Goal: Transaction & Acquisition: Book appointment/travel/reservation

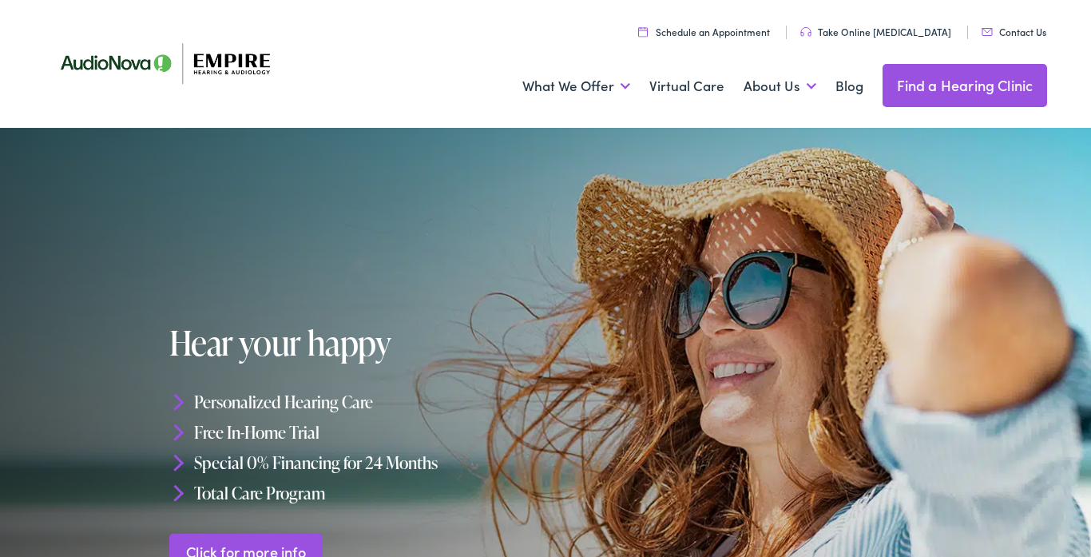
click at [738, 34] on link "Schedule an Appointment" at bounding box center [704, 32] width 132 height 14
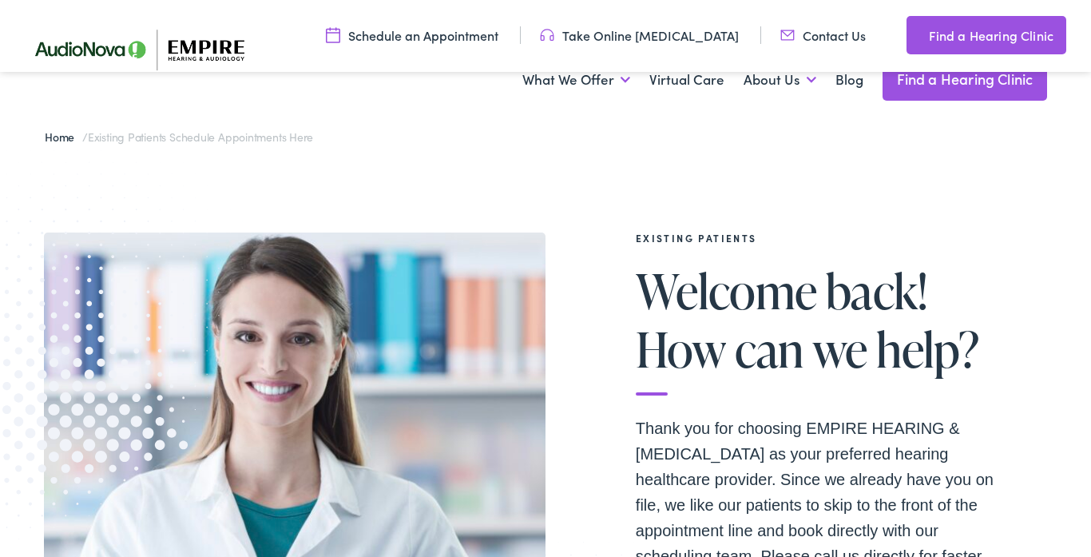
scroll to position [345, 0]
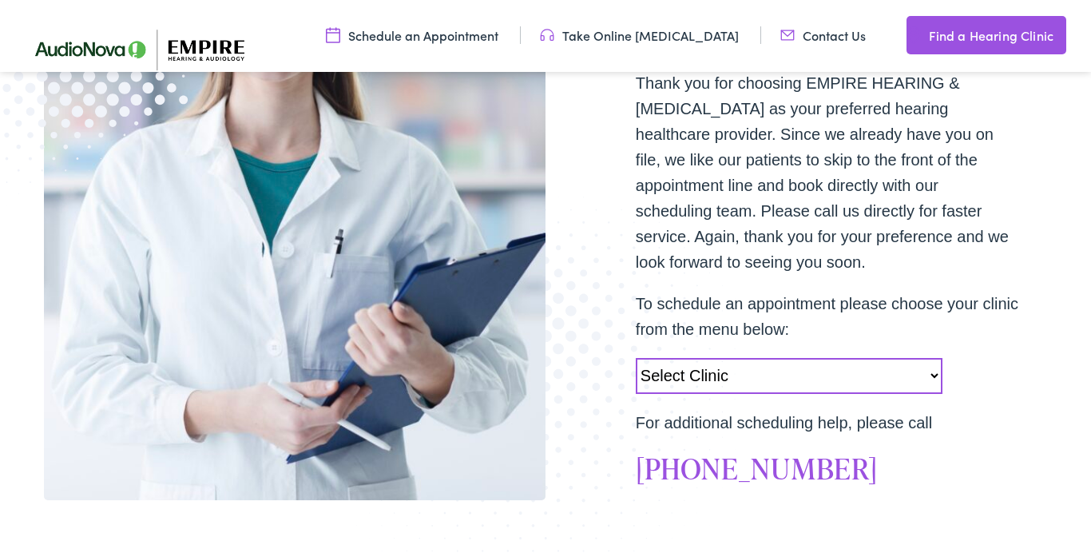
click at [933, 378] on select "Select Clinic Norwich-NY-AudioNova 43 Hale Street Amherst-NY-AudioNova 315 Albe…" at bounding box center [789, 376] width 307 height 36
select select "https://empirehearing.alpacaaudiology.com/locations/amherst-ny/"
click at [636, 358] on select "Select Clinic Norwich-NY-AudioNova 43 Hale Street Amherst-NY-AudioNova 315 Albe…" at bounding box center [789, 376] width 307 height 36
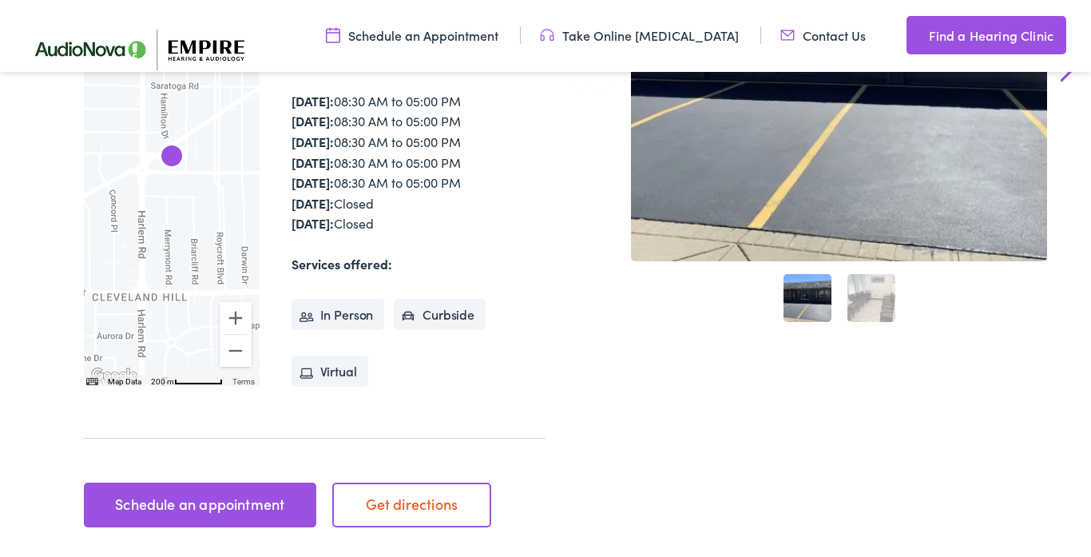
scroll to position [366, 0]
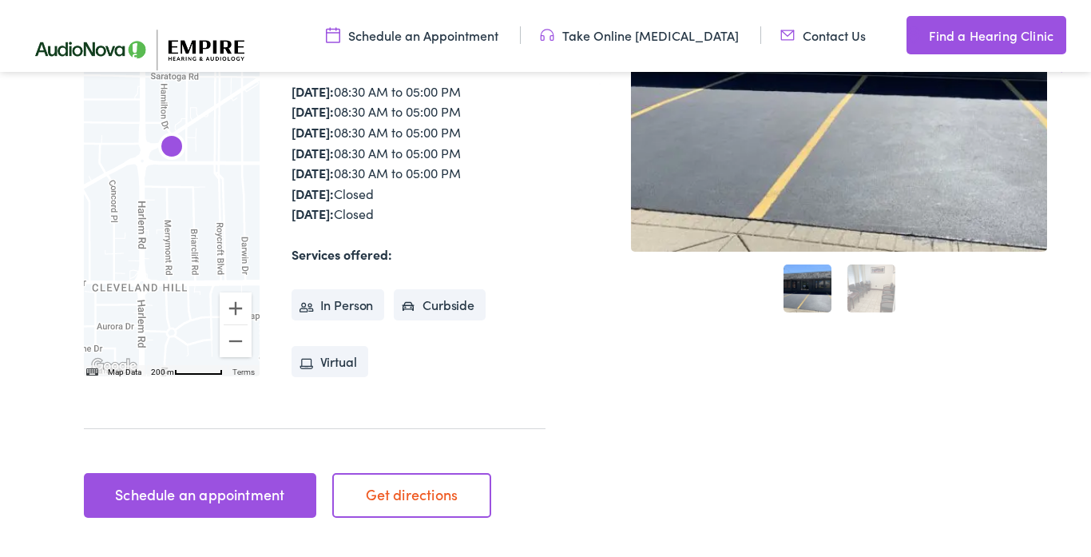
click at [214, 492] on link "Schedule an appointment" at bounding box center [200, 495] width 232 height 45
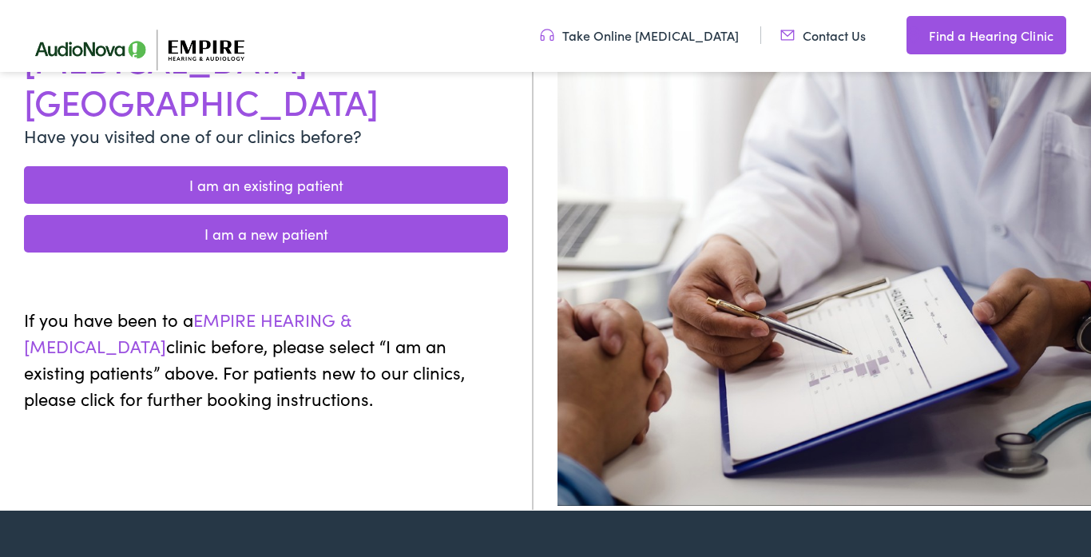
scroll to position [239, 0]
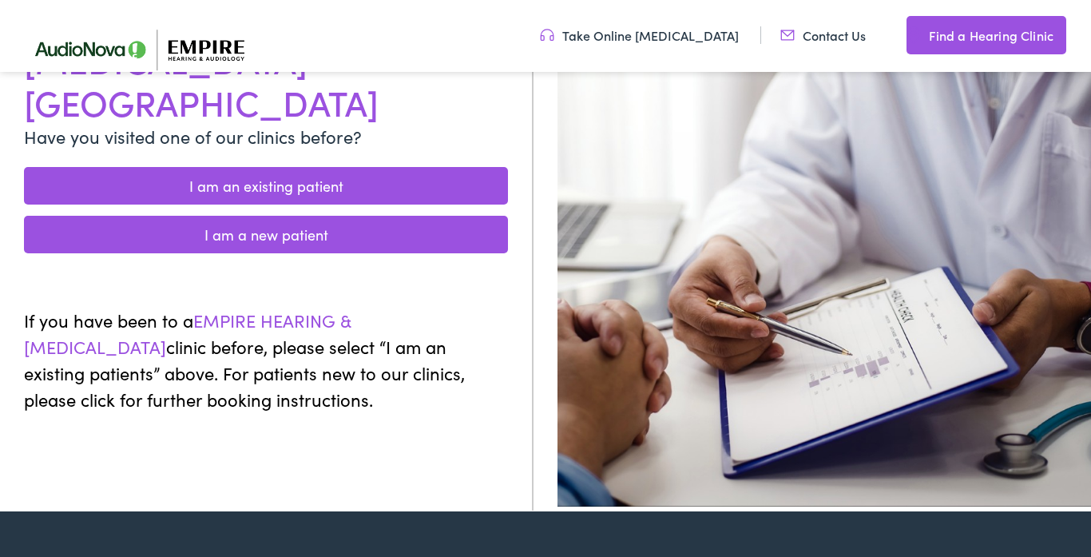
click at [317, 167] on link "I am an existing patient" at bounding box center [266, 186] width 484 height 38
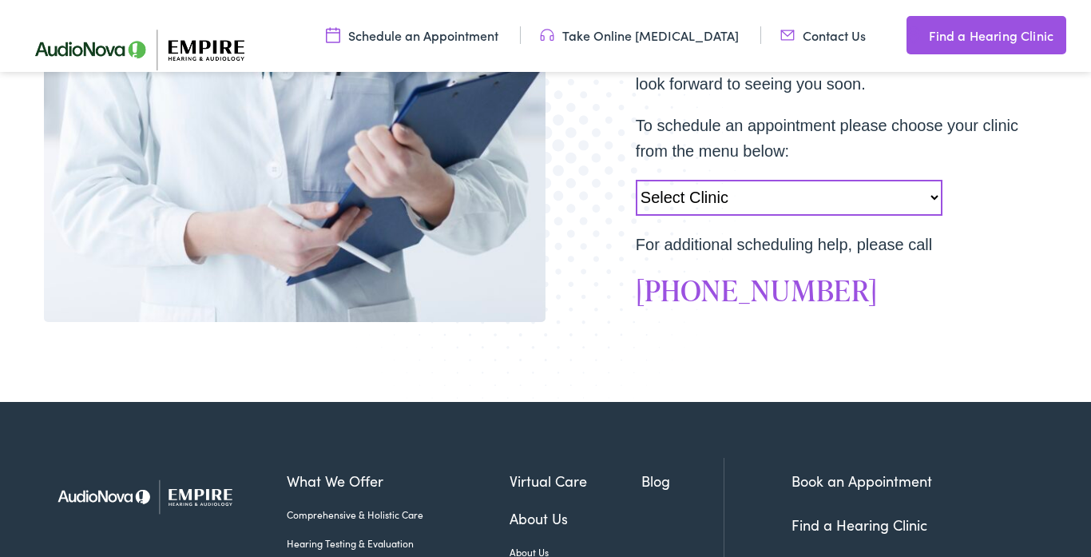
scroll to position [523, 0]
click at [933, 199] on select "Select Clinic Norwich-NY-AudioNova 43 Hale Street Amherst-NY-AudioNova 315 Albe…" at bounding box center [789, 198] width 307 height 36
select select "[URL][DOMAIN_NAME]"
click at [636, 180] on select "Select Clinic [GEOGRAPHIC_DATA]-[GEOGRAPHIC_DATA]-AudioNova [STREET_ADDRESS][PE…" at bounding box center [789, 198] width 307 height 36
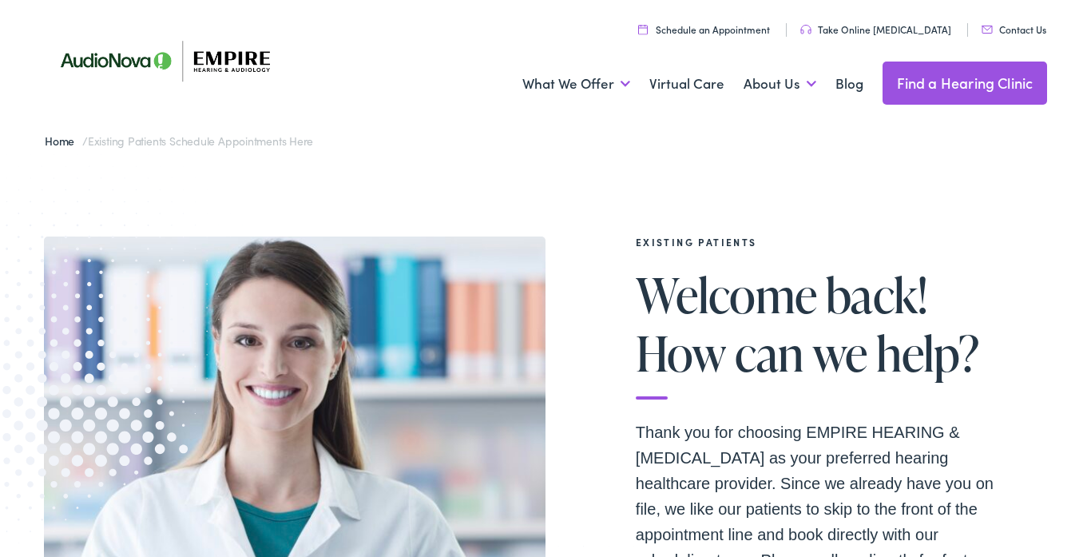
scroll to position [0, 0]
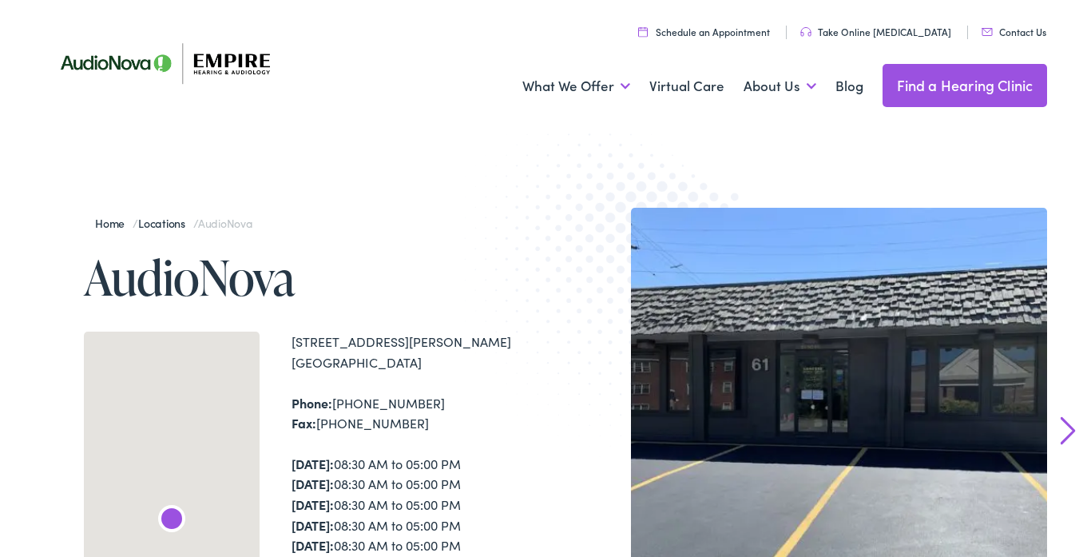
click at [731, 32] on link "Schedule an Appointment" at bounding box center [704, 32] width 132 height 14
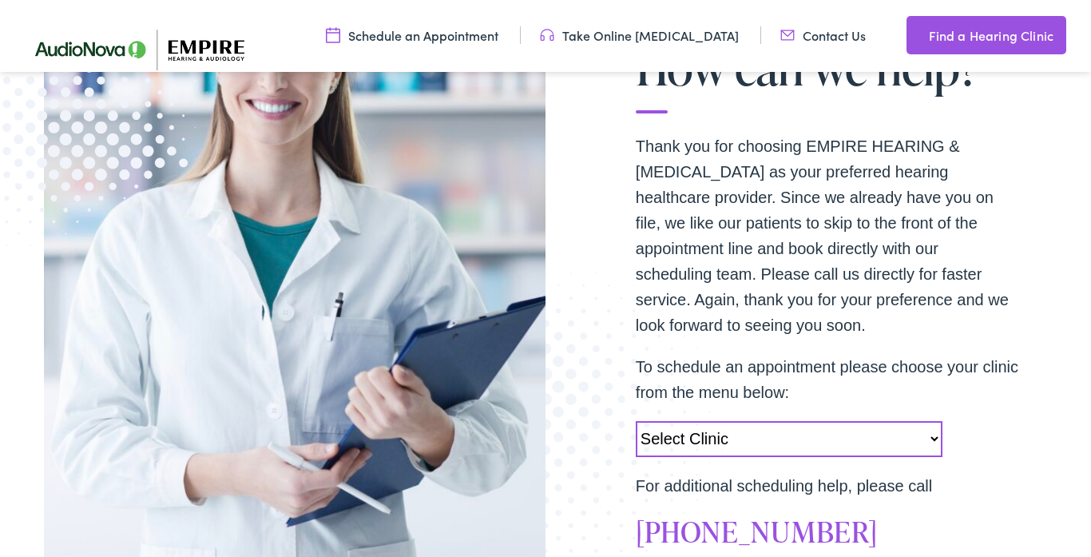
scroll to position [457, 0]
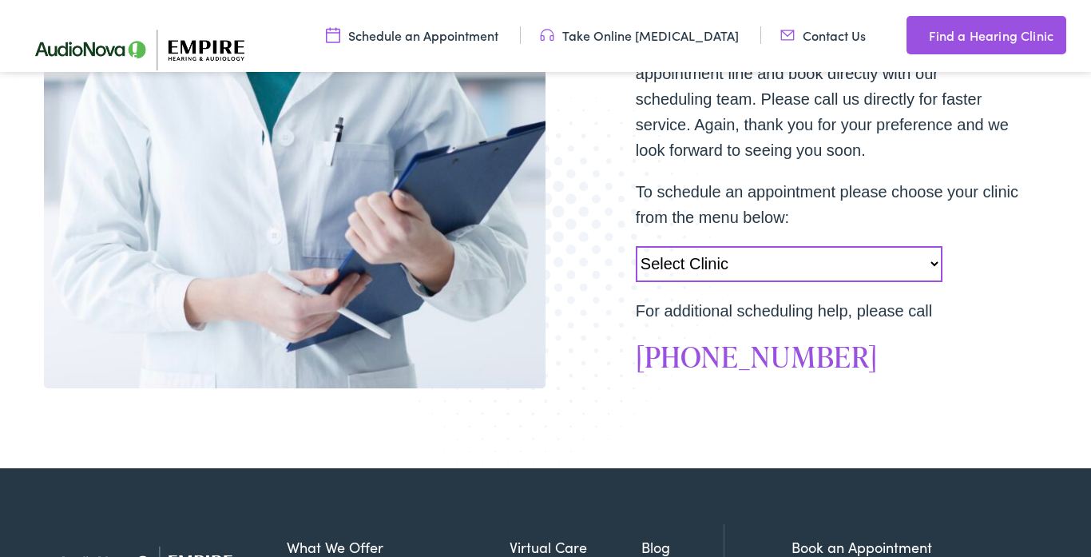
click at [934, 264] on select "Select Clinic [GEOGRAPHIC_DATA]-[GEOGRAPHIC_DATA]-AudioNova [STREET_ADDRESS][PE…" at bounding box center [789, 264] width 307 height 36
select select "[URL][DOMAIN_NAME]"
click at [636, 246] on select "Select Clinic [GEOGRAPHIC_DATA]-[GEOGRAPHIC_DATA]-AudioNova [STREET_ADDRESS][PE…" at bounding box center [789, 264] width 307 height 36
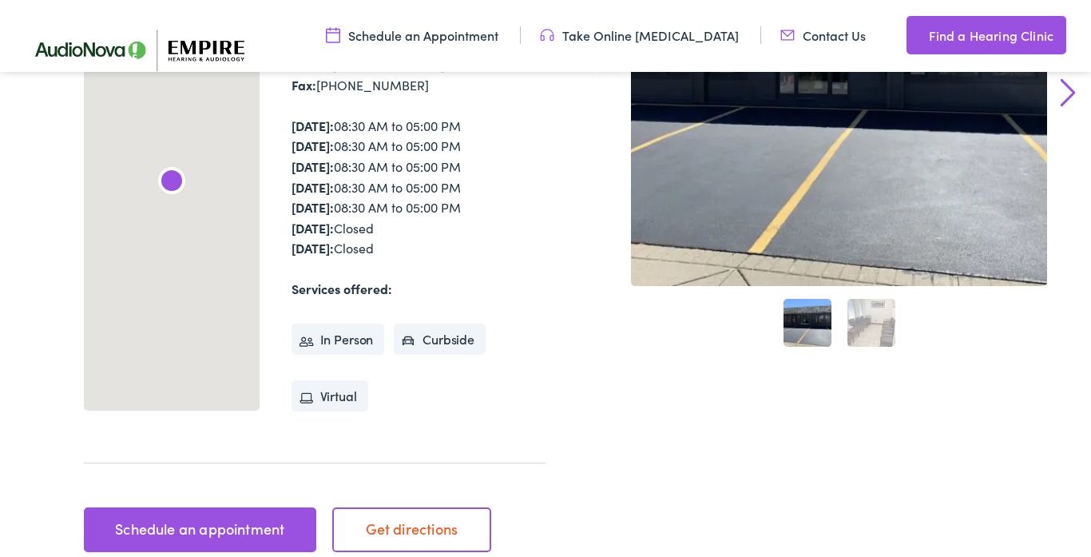
scroll to position [398, 0]
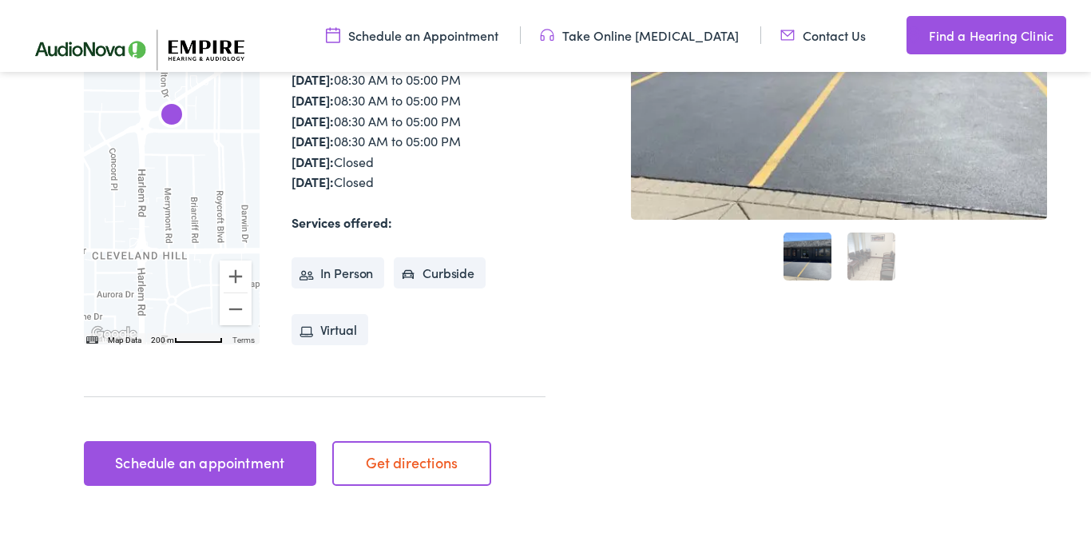
click at [188, 462] on link "Schedule an appointment" at bounding box center [200, 463] width 232 height 45
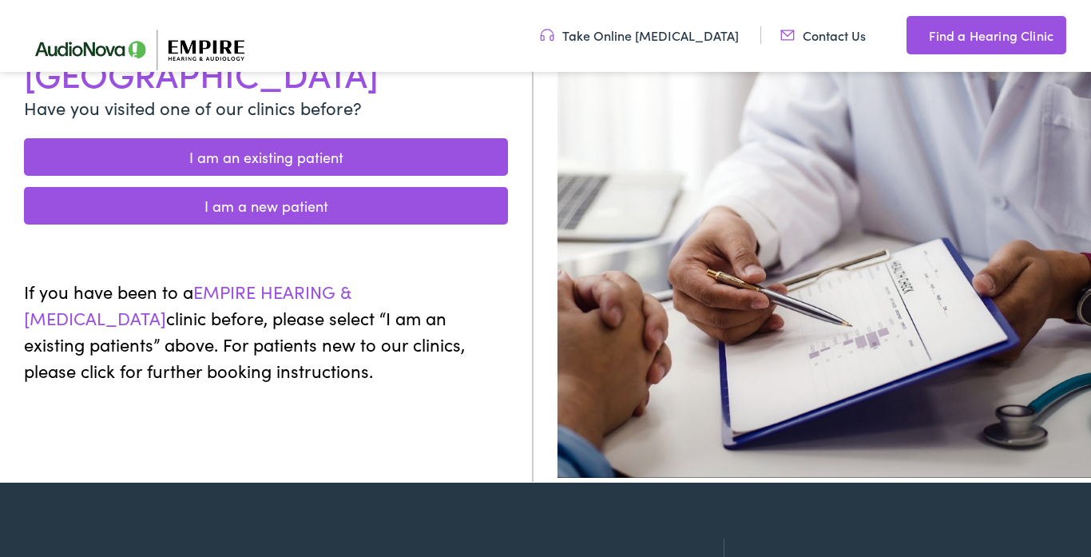
scroll to position [268, 0]
click at [248, 138] on link "I am an existing patient" at bounding box center [266, 157] width 484 height 38
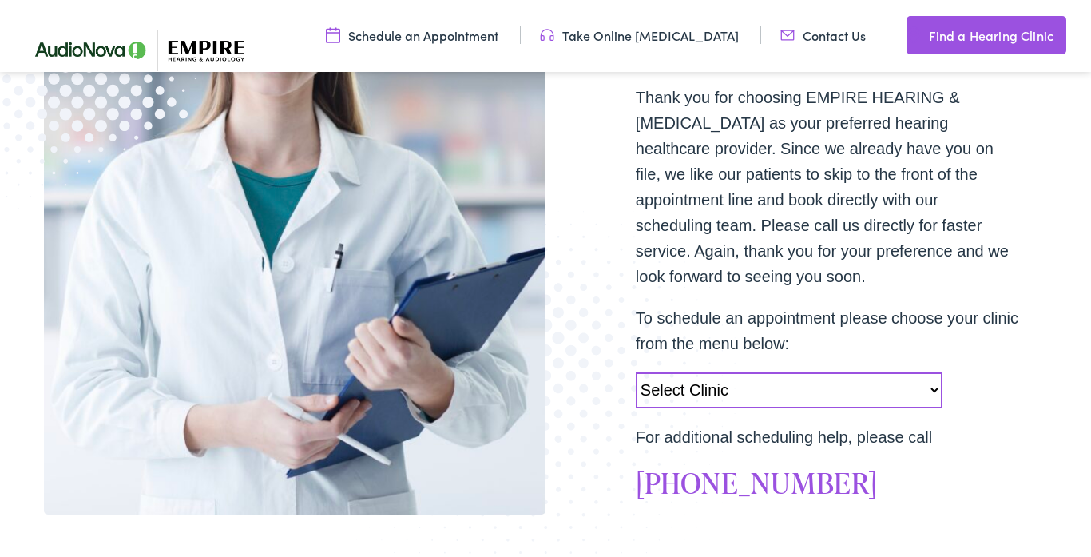
scroll to position [422, 0]
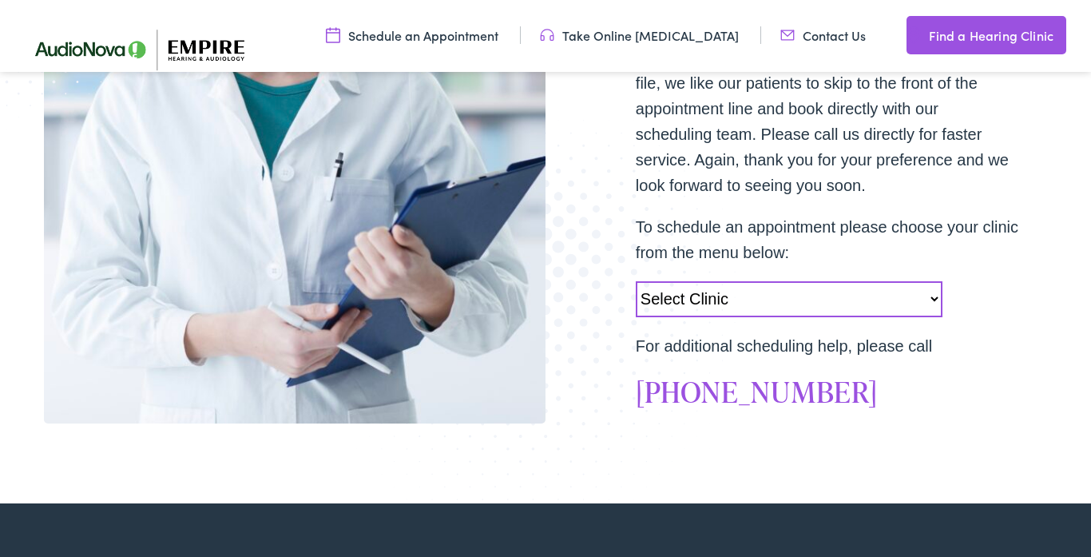
click at [937, 297] on select "Select Clinic [GEOGRAPHIC_DATA]-[GEOGRAPHIC_DATA]-AudioNova [STREET_ADDRESS][PE…" at bounding box center [789, 299] width 307 height 36
click at [1070, 163] on div "EXISTING PATIENTS Welcome back! How can we help? Thank you for choosing EMPIRE …" at bounding box center [545, 117] width 1091 height 772
